Goal: Information Seeking & Learning: Check status

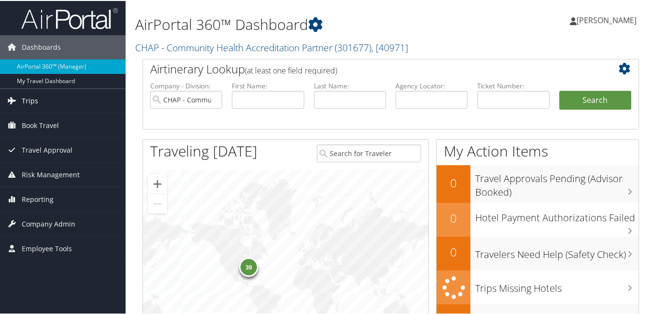
click at [42, 103] on link "Trips" at bounding box center [63, 100] width 126 height 24
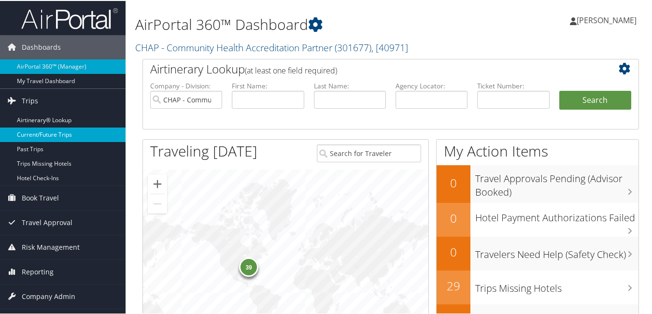
click at [46, 129] on link "Current/Future Trips" at bounding box center [63, 134] width 126 height 14
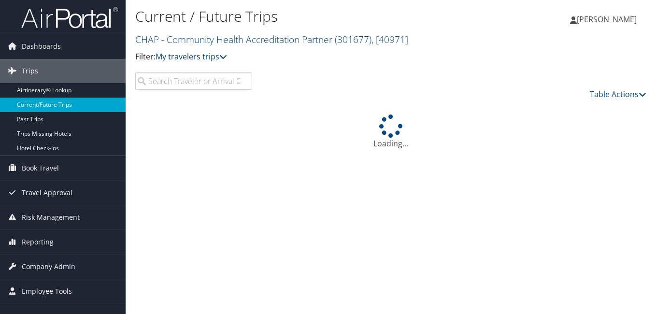
click at [166, 83] on input "search" at bounding box center [193, 80] width 117 height 17
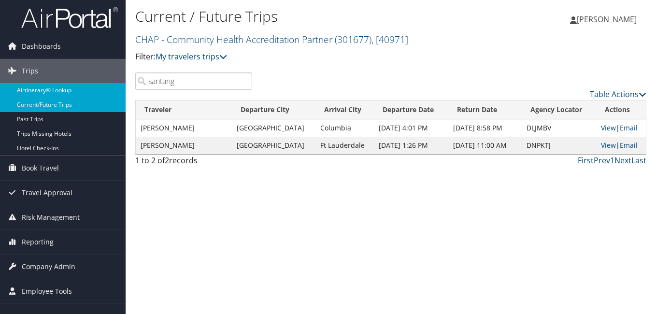
drag, startPoint x: 192, startPoint y: 82, endPoint x: 115, endPoint y: 90, distance: 76.8
click at [116, 90] on div "Dashboards AirPortal 360™ (Manager) My Travel Dashboard Trips Airtinerary® Look…" at bounding box center [328, 157] width 656 height 314
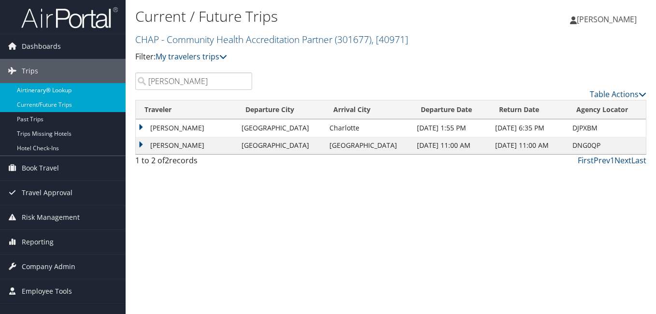
drag, startPoint x: 193, startPoint y: 86, endPoint x: 79, endPoint y: 97, distance: 114.1
click at [79, 97] on div "Dashboards AirPortal 360™ (Manager) My Travel Dashboard Trips Airtinerary® Look…" at bounding box center [328, 157] width 656 height 314
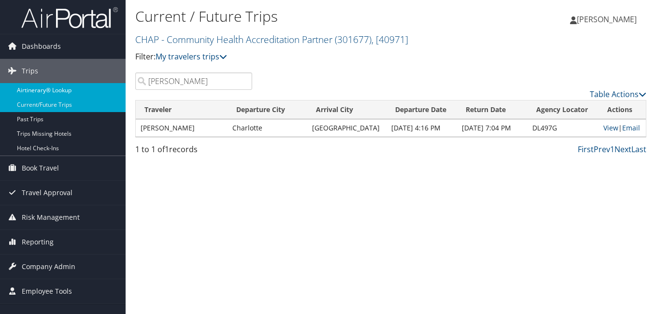
drag, startPoint x: 192, startPoint y: 84, endPoint x: 79, endPoint y: 97, distance: 114.2
click at [85, 92] on div "Dashboards AirPortal 360™ (Manager) My Travel Dashboard Trips Airtinerary® Look…" at bounding box center [328, 157] width 656 height 314
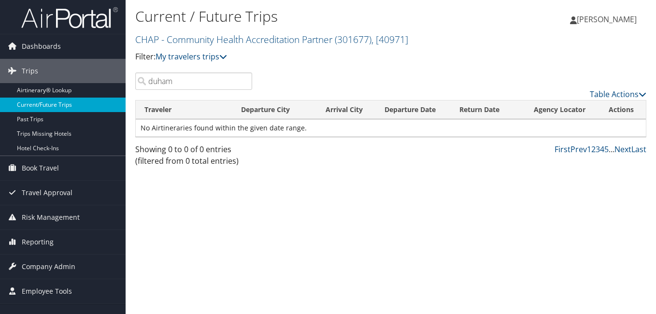
drag, startPoint x: 190, startPoint y: 81, endPoint x: 92, endPoint y: 98, distance: 99.0
click at [96, 96] on div "Dashboards AirPortal 360™ (Manager) My Travel Dashboard Trips Airtinerary® Look…" at bounding box center [328, 157] width 656 height 314
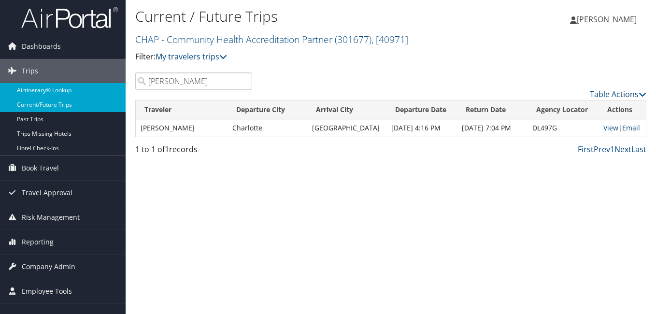
drag, startPoint x: 171, startPoint y: 85, endPoint x: 97, endPoint y: 94, distance: 74.9
click at [97, 94] on div "Dashboards AirPortal 360™ (Manager) My Travel Dashboard Trips Airtinerary® Look…" at bounding box center [328, 157] width 656 height 314
drag, startPoint x: 157, startPoint y: 87, endPoint x: 92, endPoint y: 96, distance: 64.8
click at [101, 91] on div "Dashboards AirPortal 360™ (Manager) My Travel Dashboard Trips Airtinerary® Look…" at bounding box center [328, 157] width 656 height 314
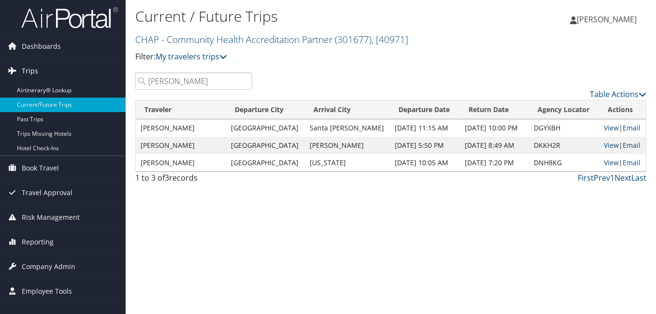
drag, startPoint x: 188, startPoint y: 80, endPoint x: 115, endPoint y: 82, distance: 73.0
click at [115, 82] on div "Dashboards AirPortal 360™ (Manager) My Travel Dashboard Trips Airtinerary® Look…" at bounding box center [328, 157] width 656 height 314
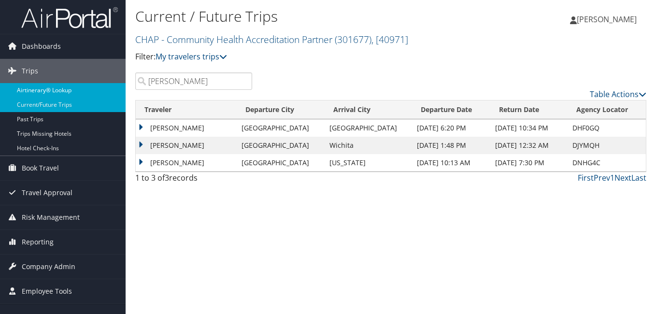
drag, startPoint x: 176, startPoint y: 83, endPoint x: 117, endPoint y: 85, distance: 59.5
click at [117, 85] on div "Dashboards AirPortal 360™ (Manager) My Travel Dashboard Trips Airtinerary® Look…" at bounding box center [328, 157] width 656 height 314
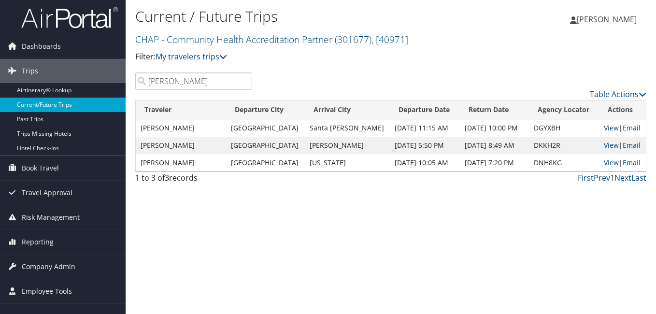
drag, startPoint x: 197, startPoint y: 80, endPoint x: 122, endPoint y: 98, distance: 77.1
click at [142, 89] on input "[PERSON_NAME]" at bounding box center [193, 80] width 117 height 17
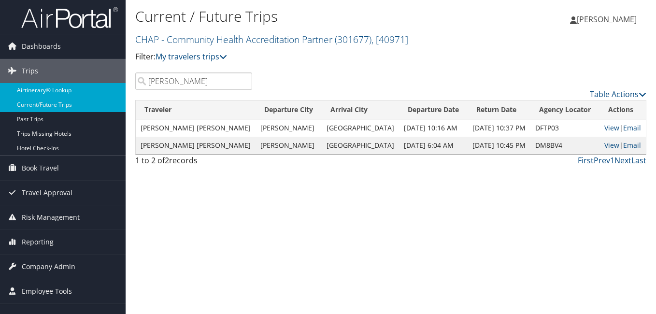
drag, startPoint x: 157, startPoint y: 84, endPoint x: 98, endPoint y: 89, distance: 59.2
click at [98, 89] on div "Dashboards AirPortal 360™ (Manager) My Travel Dashboard Trips Airtinerary® Look…" at bounding box center [328, 157] width 656 height 314
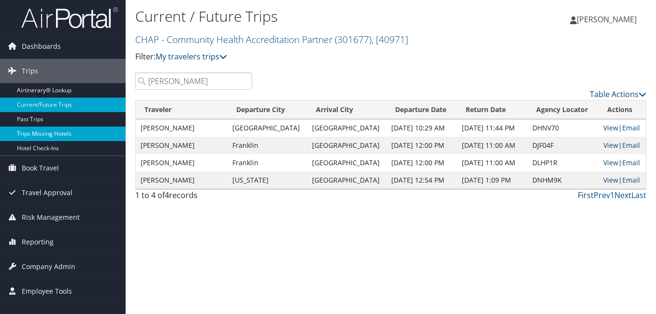
drag, startPoint x: 188, startPoint y: 81, endPoint x: 37, endPoint y: 129, distance: 158.6
click at [43, 122] on div "Dashboards AirPortal 360™ (Manager) My Travel Dashboard Trips Airtinerary® Look…" at bounding box center [328, 157] width 656 height 314
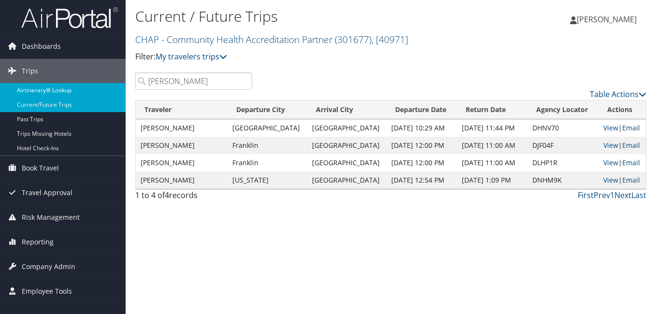
drag, startPoint x: 191, startPoint y: 82, endPoint x: 78, endPoint y: 89, distance: 113.3
click at [79, 89] on div "Dashboards AirPortal 360™ (Manager) My Travel Dashboard Trips Airtinerary® Look…" at bounding box center [328, 157] width 656 height 314
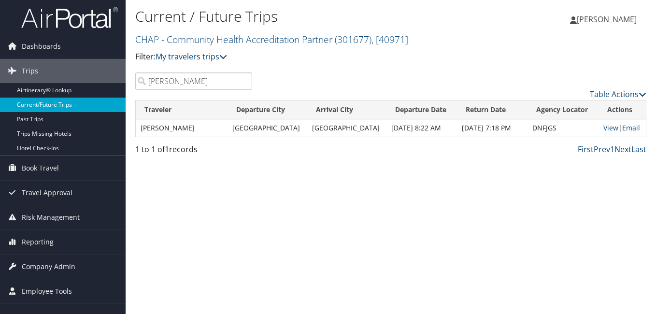
drag, startPoint x: 176, startPoint y: 84, endPoint x: 114, endPoint y: 99, distance: 64.6
click at [115, 97] on div "Dashboards AirPortal 360™ (Manager) My Travel Dashboard Trips Airtinerary® Look…" at bounding box center [328, 157] width 656 height 314
drag, startPoint x: 90, startPoint y: 110, endPoint x: 50, endPoint y: 137, distance: 48.4
click at [82, 115] on div "Dashboards AirPortal 360™ (Manager) My Travel Dashboard Trips Airtinerary® Look…" at bounding box center [328, 157] width 656 height 314
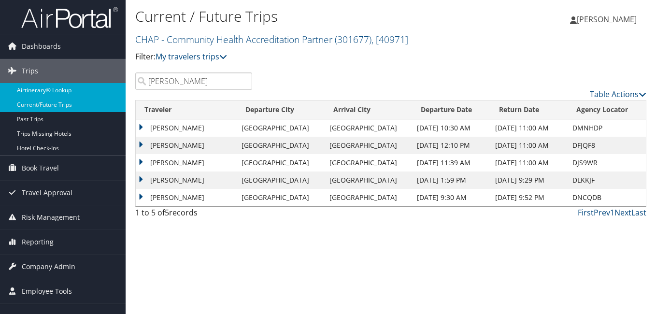
drag, startPoint x: 185, startPoint y: 81, endPoint x: 64, endPoint y: 96, distance: 121.7
click at [64, 96] on div "Dashboards AirPortal 360™ (Manager) My Travel Dashboard Trips Airtinerary® Look…" at bounding box center [328, 157] width 656 height 314
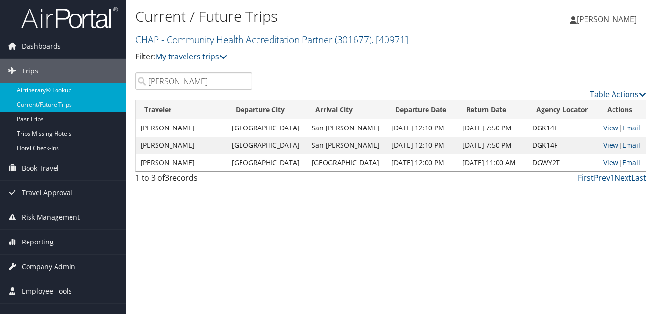
drag, startPoint x: 184, startPoint y: 85, endPoint x: 103, endPoint y: 92, distance: 81.0
click at [103, 92] on div "Dashboards AirPortal 360™ (Manager) My Travel Dashboard Trips Airtinerary® Look…" at bounding box center [328, 157] width 656 height 314
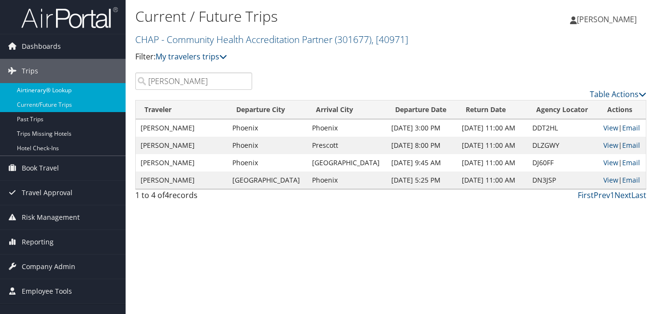
drag, startPoint x: 116, startPoint y: 90, endPoint x: 110, endPoint y: 92, distance: 6.6
click at [115, 90] on div "Dashboards AirPortal 360™ (Manager) My Travel Dashboard Trips Airtinerary® Look…" at bounding box center [328, 157] width 656 height 314
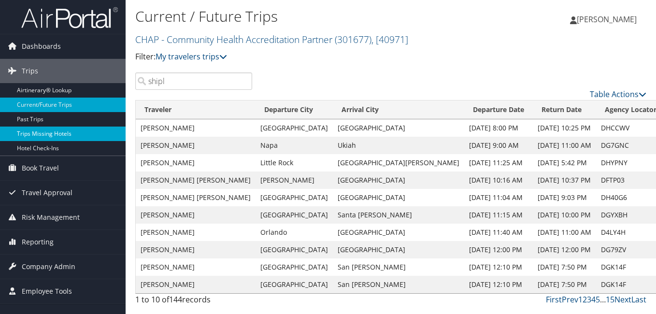
type input "shipl"
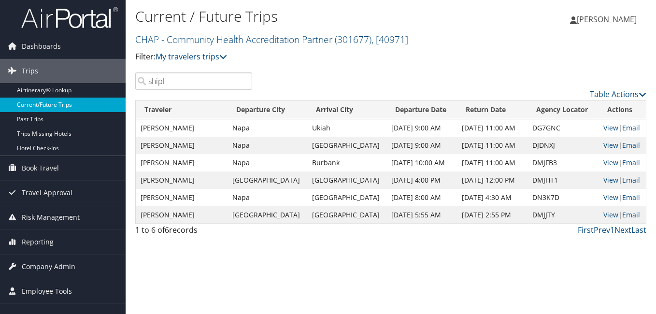
click at [108, 99] on div "Dashboards AirPortal 360™ (Manager) My Travel Dashboard Trips Airtinerary® Look…" at bounding box center [328, 157] width 656 height 314
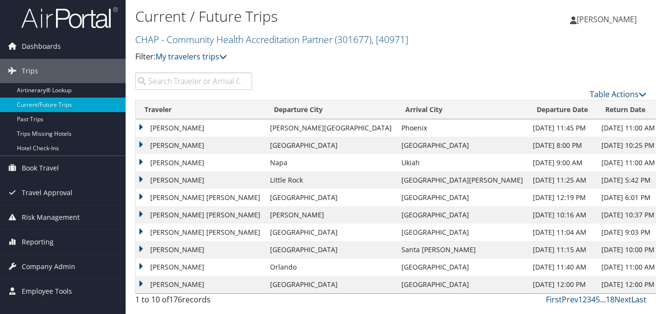
drag, startPoint x: 644, startPoint y: 300, endPoint x: 642, endPoint y: 291, distance: 9.3
click at [643, 300] on link "Last" at bounding box center [638, 299] width 15 height 11
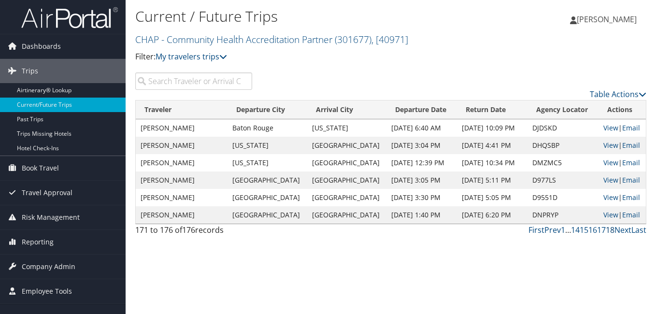
click at [612, 231] on link "18" at bounding box center [610, 230] width 9 height 11
click at [601, 229] on link "17" at bounding box center [601, 230] width 9 height 11
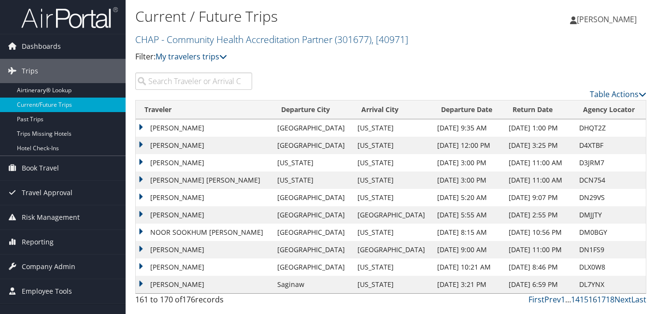
click at [594, 301] on link "16" at bounding box center [592, 299] width 9 height 11
